Goal: Information Seeking & Learning: Learn about a topic

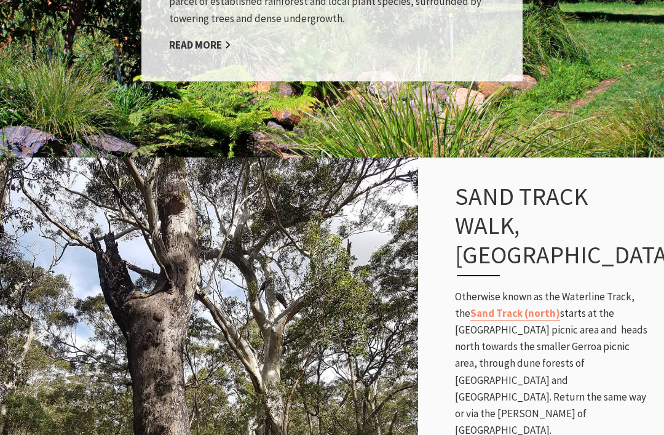
scroll to position [3025, 0]
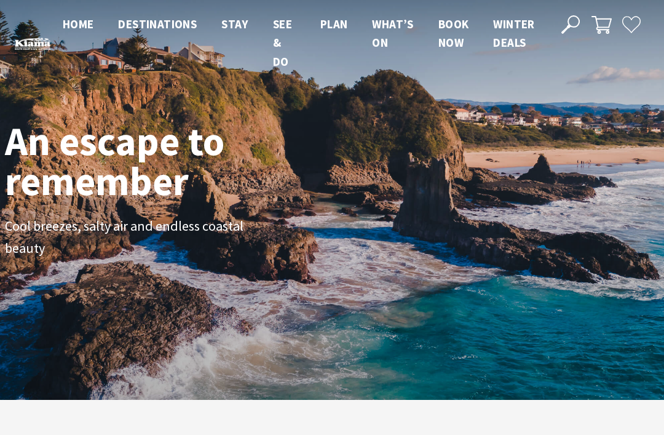
scroll to position [185, 655]
click at [570, 26] on use at bounding box center [571, 24] width 18 height 18
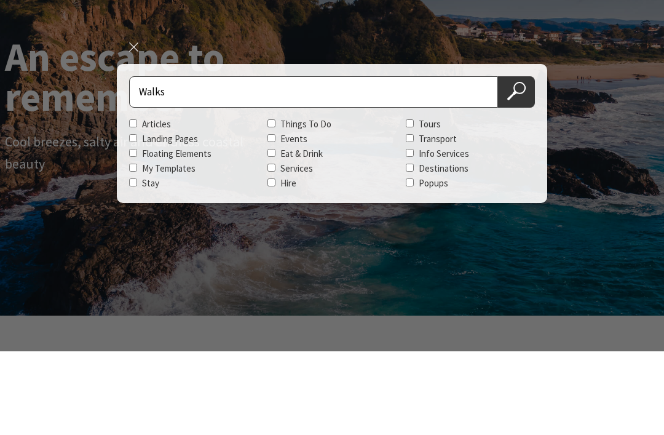
type input "Walks"
click at [517, 161] on button "Search Now" at bounding box center [516, 176] width 37 height 31
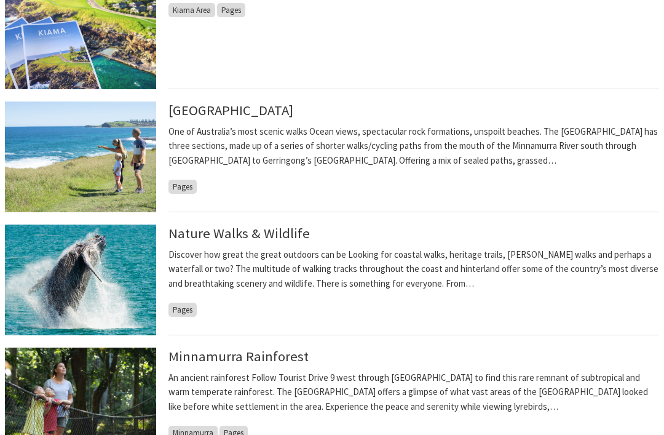
scroll to position [642, 0]
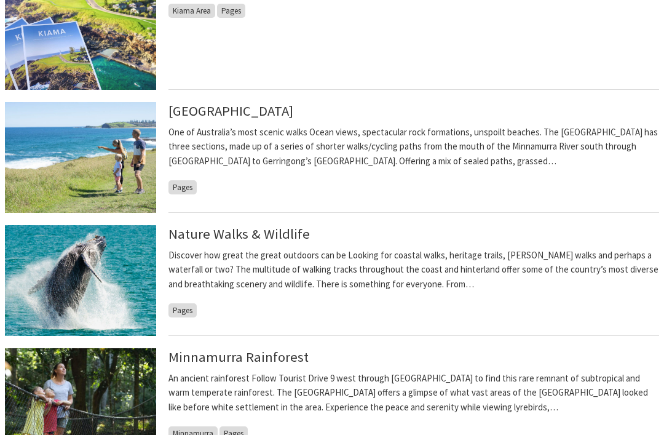
click at [259, 135] on p "One of Australia’s most scenic walks Ocean views, spectacular rock formations, …" at bounding box center [414, 147] width 491 height 44
click at [188, 180] on span "Pages" at bounding box center [183, 187] width 28 height 14
click at [237, 118] on link "[GEOGRAPHIC_DATA]" at bounding box center [231, 110] width 125 height 17
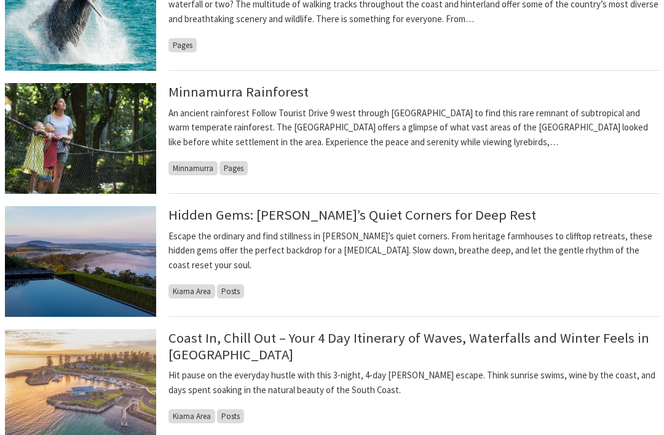
scroll to position [907, 0]
click at [191, 212] on link "Hidden Gems: Kiama’s Quiet Corners for Deep Rest" at bounding box center [353, 214] width 368 height 17
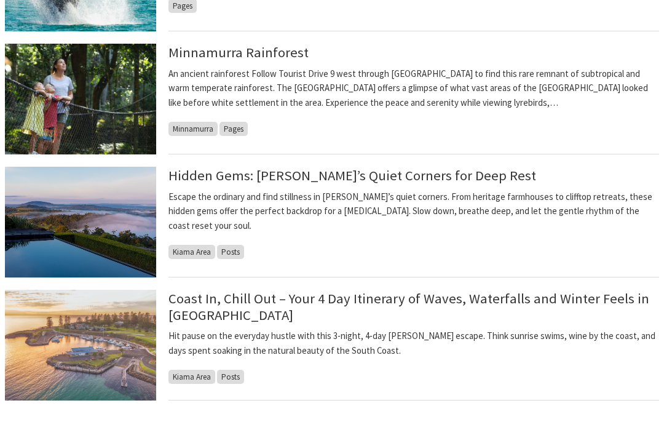
click at [195, 310] on link "Coast In, Chill Out – Your 4 Day Itinerary of Waves, Waterfalls and Winter Feel…" at bounding box center [409, 307] width 481 height 34
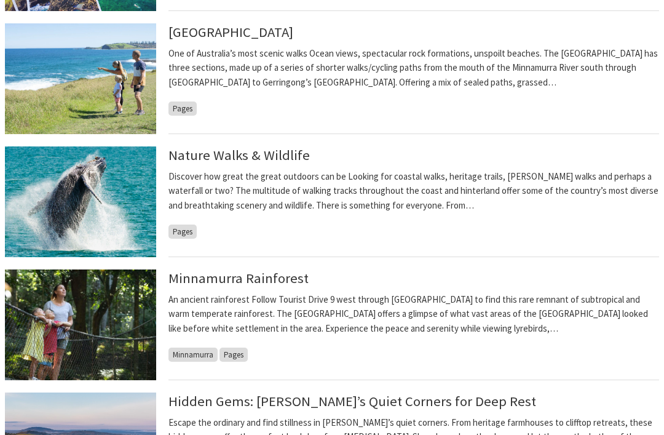
scroll to position [719, 0]
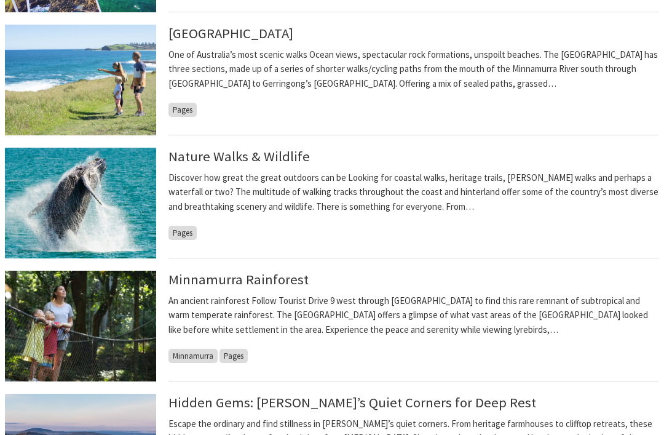
click at [205, 156] on link "Nature Walks & Wildlife" at bounding box center [239, 156] width 141 height 17
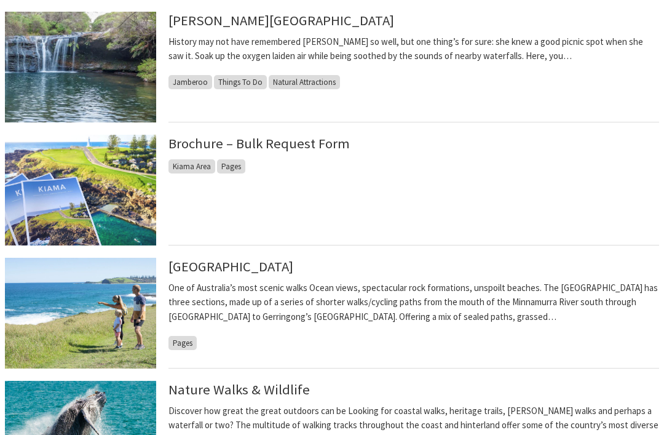
scroll to position [436, 0]
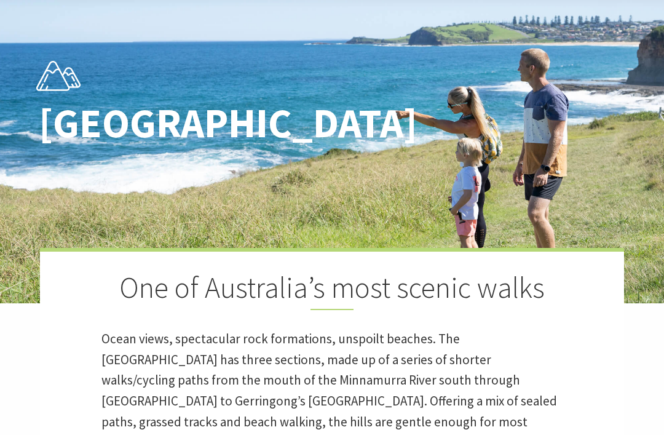
scroll to position [95, 0]
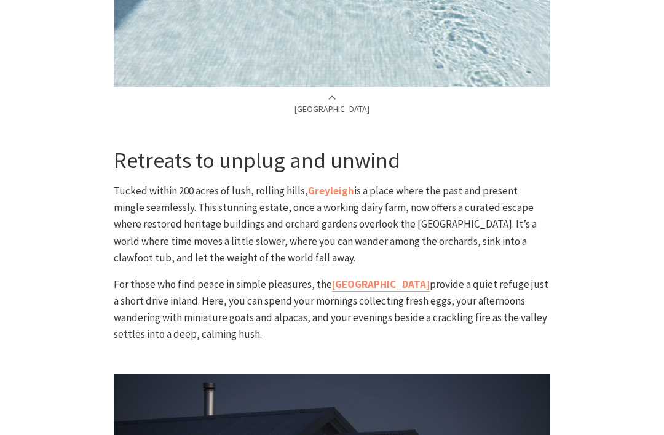
scroll to position [1331, 0]
click at [430, 278] on link "[GEOGRAPHIC_DATA]" at bounding box center [381, 285] width 98 height 14
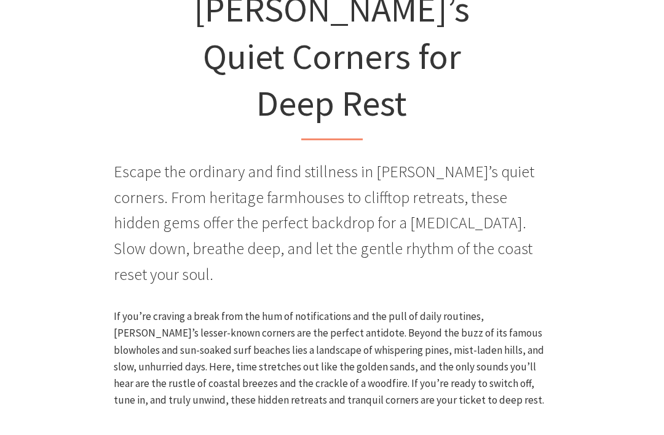
scroll to position [391, 0]
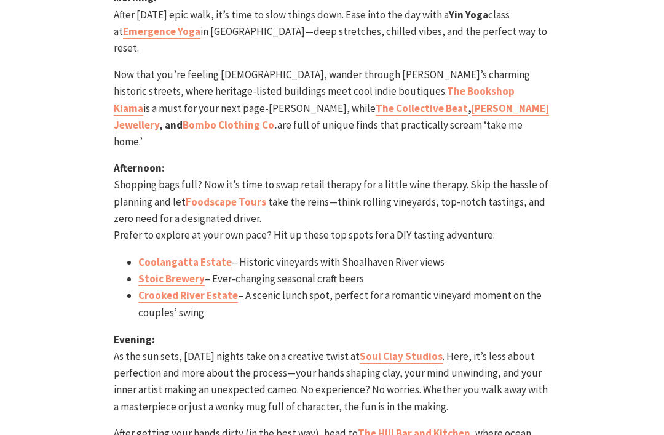
scroll to position [3132, 0]
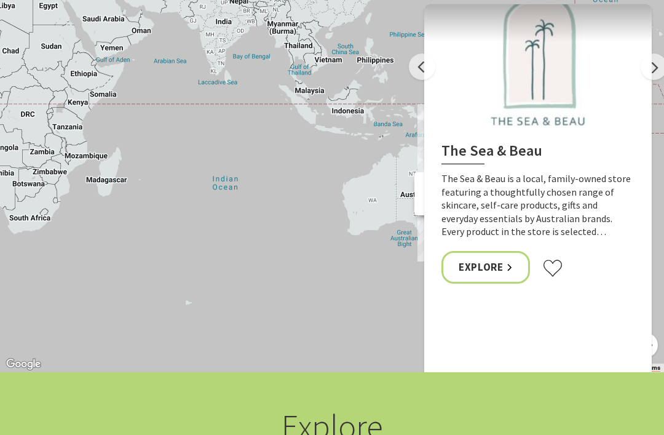
scroll to position [2830, 0]
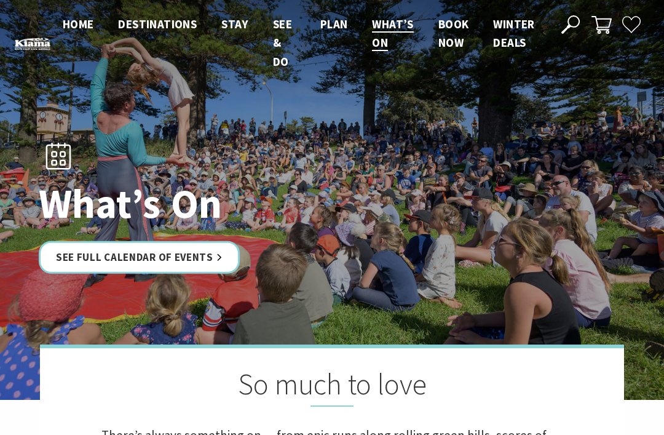
click at [126, 254] on link "See Full Calendar of Events" at bounding box center [139, 257] width 201 height 33
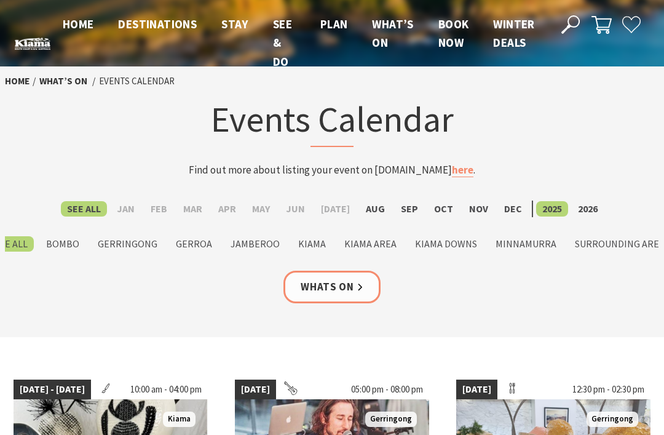
click at [316, 242] on label "Kiama" at bounding box center [312, 243] width 40 height 15
click at [0, 0] on input "Kiama" at bounding box center [0, 0] width 0 height 0
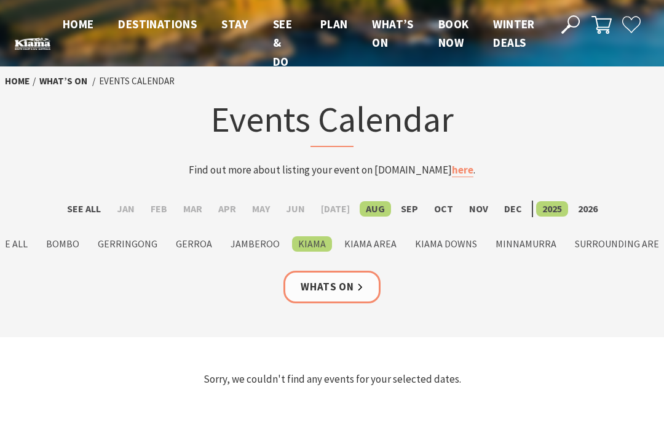
click at [407, 204] on label "Sep" at bounding box center [410, 208] width 30 height 15
click at [0, 0] on input "Sep" at bounding box center [0, 0] width 0 height 0
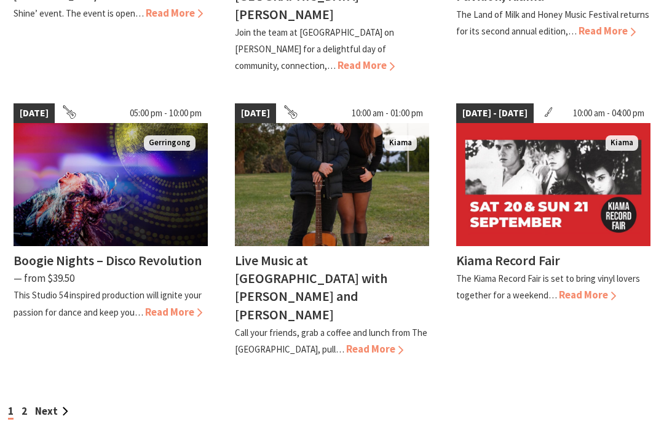
scroll to position [1123, 0]
click at [50, 404] on link "Next" at bounding box center [51, 411] width 33 height 14
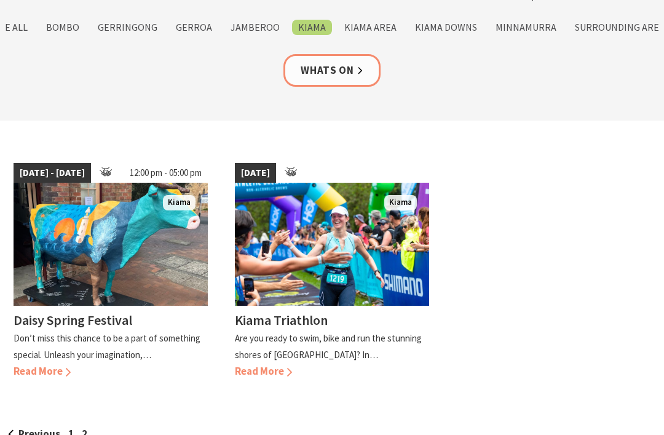
scroll to position [216, 0]
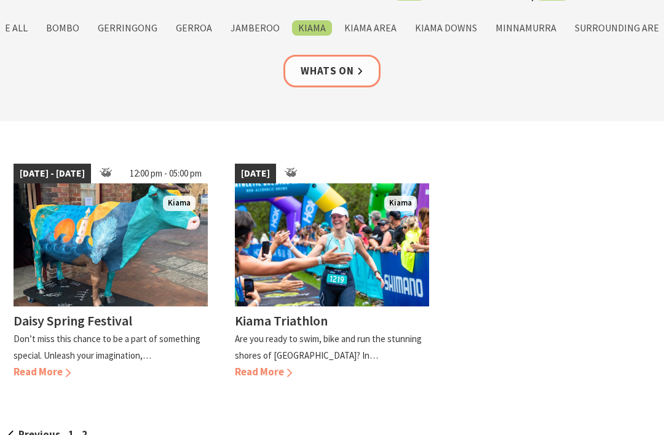
click at [30, 362] on div "Daisy Spring Festival Don’t miss this chance to be a part of something special.…" at bounding box center [111, 343] width 194 height 74
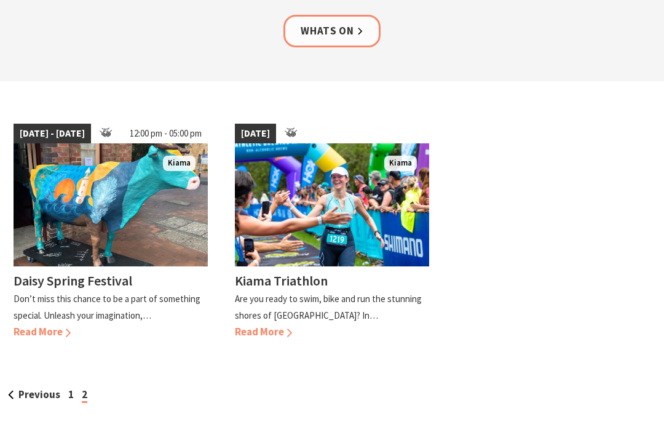
click at [292, 305] on div "Kiama Triathlon Are you ready to swim, bike and run the stunning shores of Kiam…" at bounding box center [332, 303] width 194 height 74
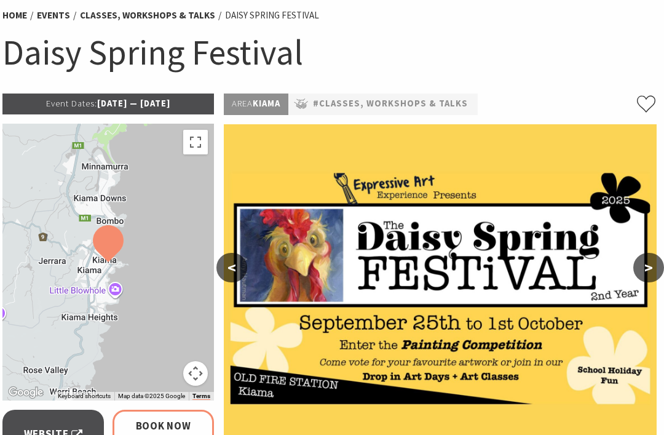
scroll to position [89, 2]
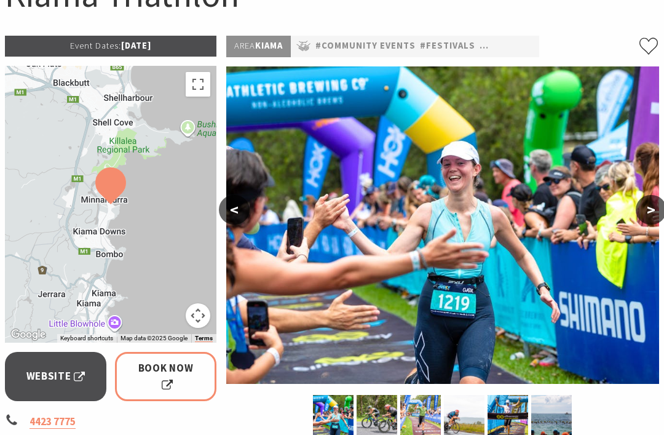
scroll to position [156, 0]
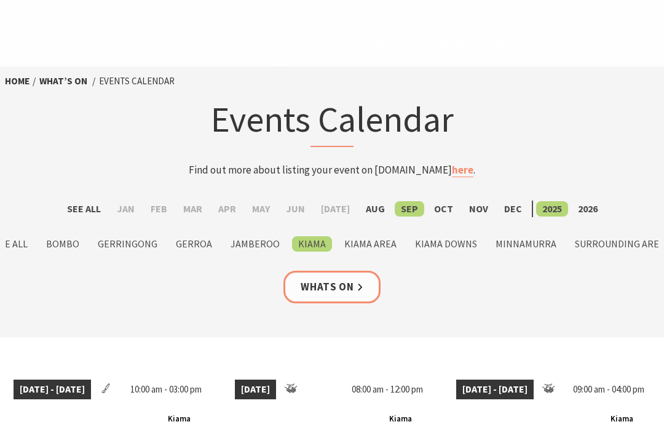
scroll to position [1162, 0]
